Goal: Information Seeking & Learning: Learn about a topic

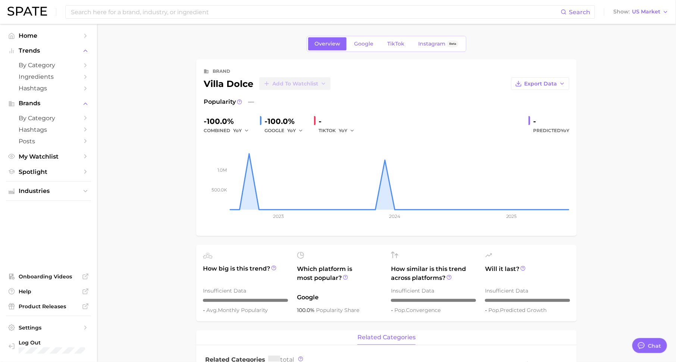
scroll to position [9, 0]
click at [397, 47] on link "TikTok" at bounding box center [396, 43] width 30 height 13
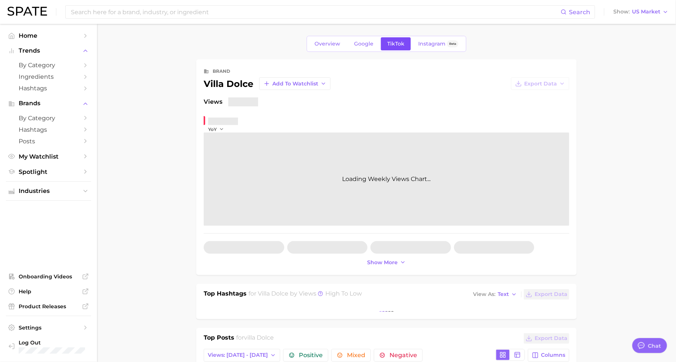
type textarea "x"
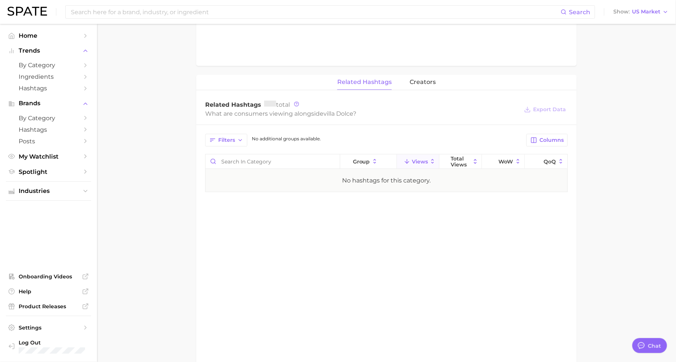
scroll to position [505, 0]
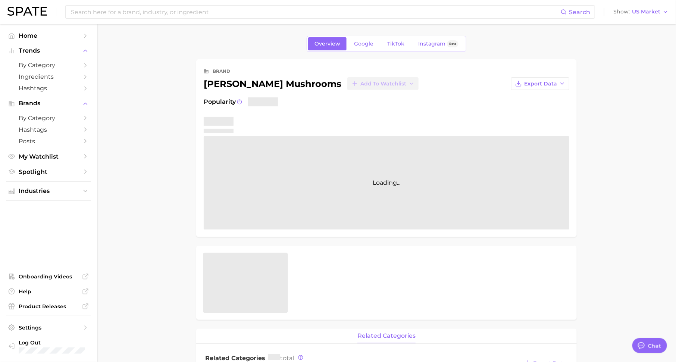
type textarea "x"
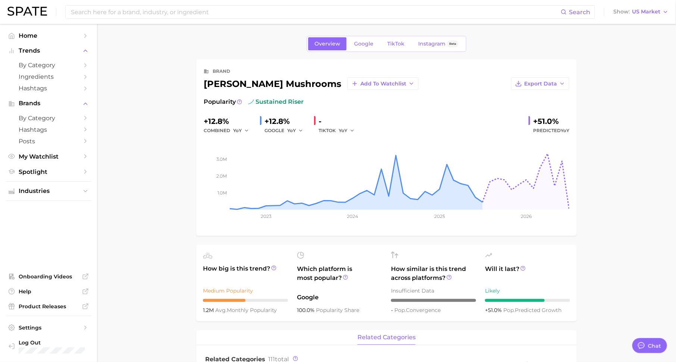
scroll to position [9, 0]
click at [366, 43] on span "Google" at bounding box center [363, 44] width 19 height 6
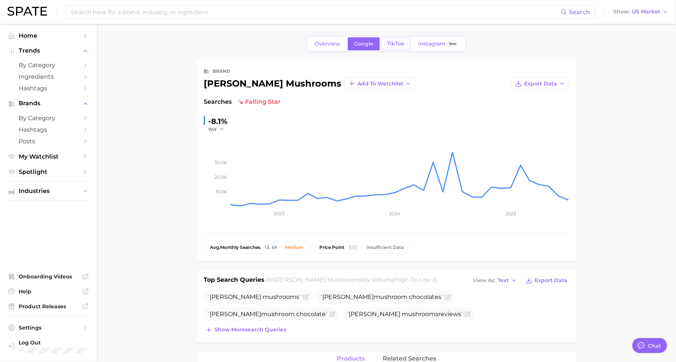
click at [397, 47] on link "TikTok" at bounding box center [396, 43] width 30 height 13
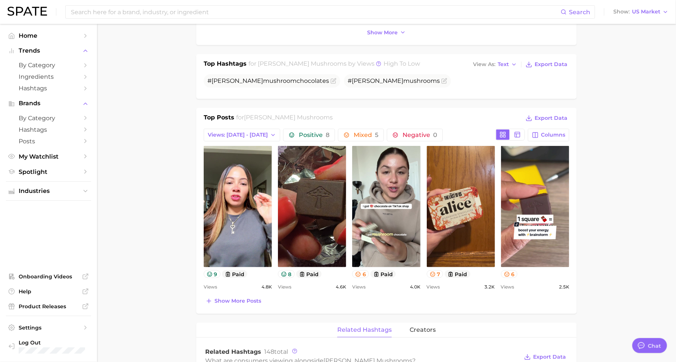
scroll to position [229, 0]
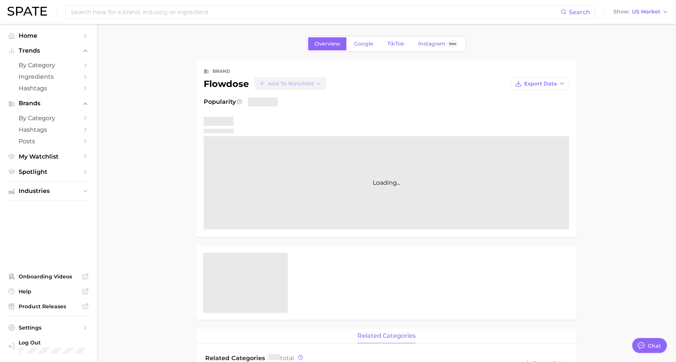
type textarea "x"
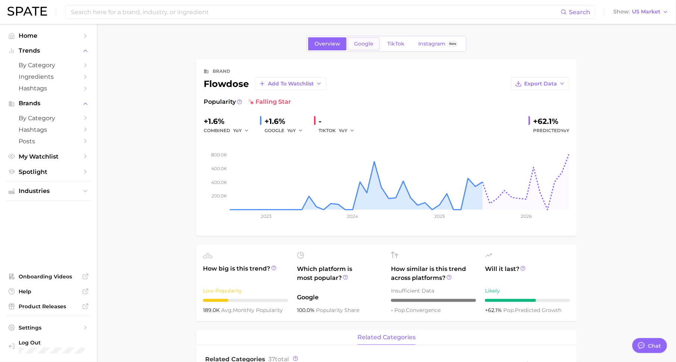
click at [368, 43] on span "Google" at bounding box center [363, 44] width 19 height 6
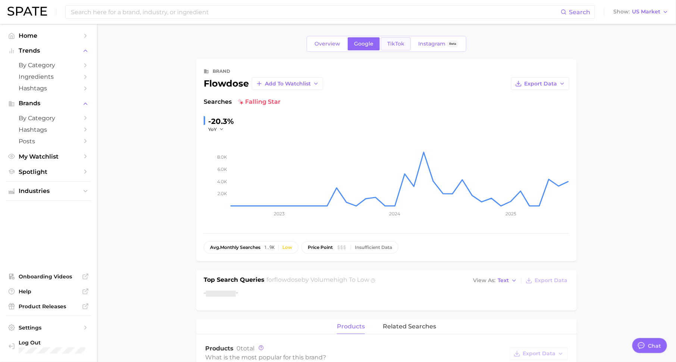
click at [391, 44] on span "TikTok" at bounding box center [395, 44] width 17 height 6
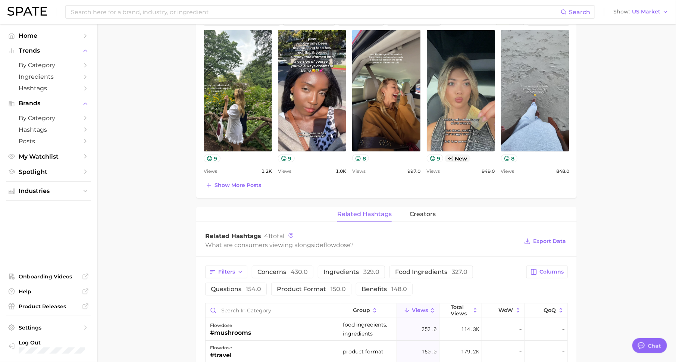
scroll to position [348, 0]
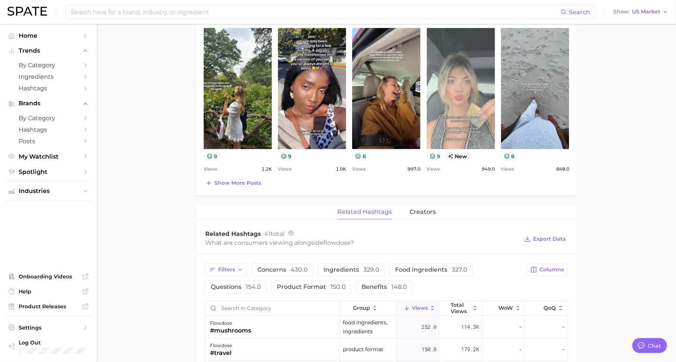
click at [451, 133] on link "view post on TikTok" at bounding box center [461, 88] width 68 height 121
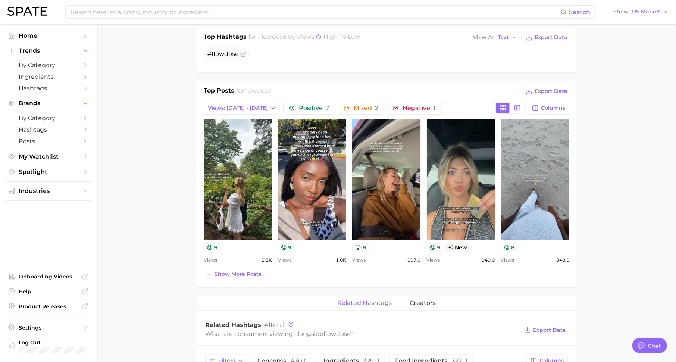
scroll to position [0, 0]
